Goal: Task Accomplishment & Management: Manage account settings

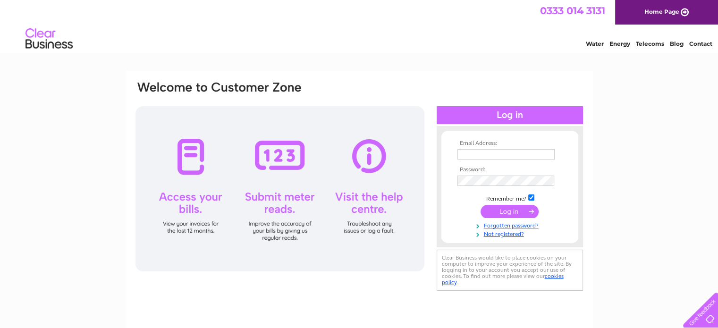
type input "[EMAIL_ADDRESS][DOMAIN_NAME]"
click at [522, 208] on input "submit" at bounding box center [510, 211] width 58 height 13
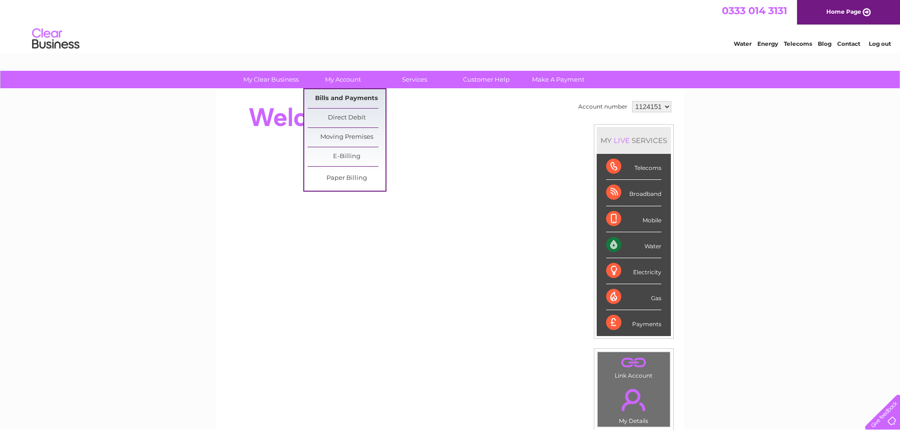
click at [350, 98] on link "Bills and Payments" at bounding box center [346, 98] width 78 height 19
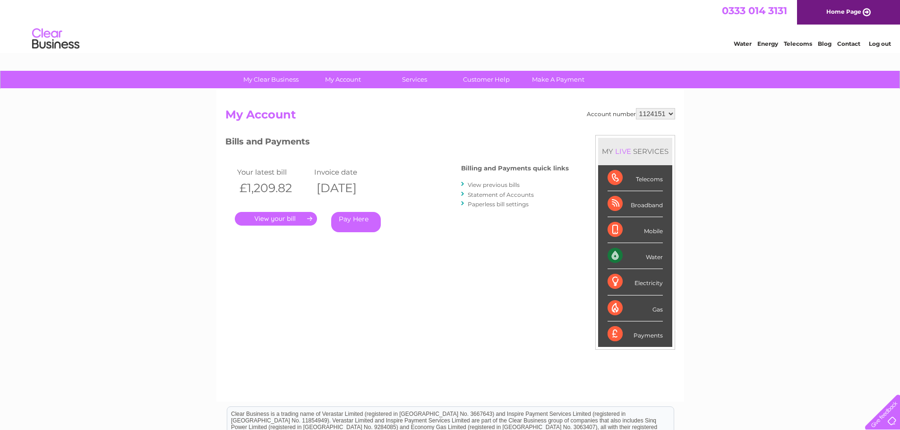
click at [307, 216] on link "." at bounding box center [276, 219] width 82 height 14
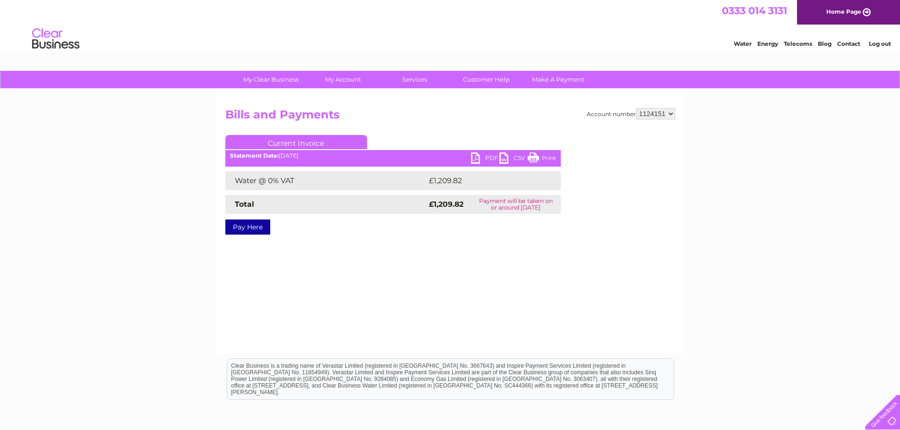
click at [487, 156] on link "PDF" at bounding box center [485, 160] width 28 height 14
